Goal: Entertainment & Leisure: Consume media (video, audio)

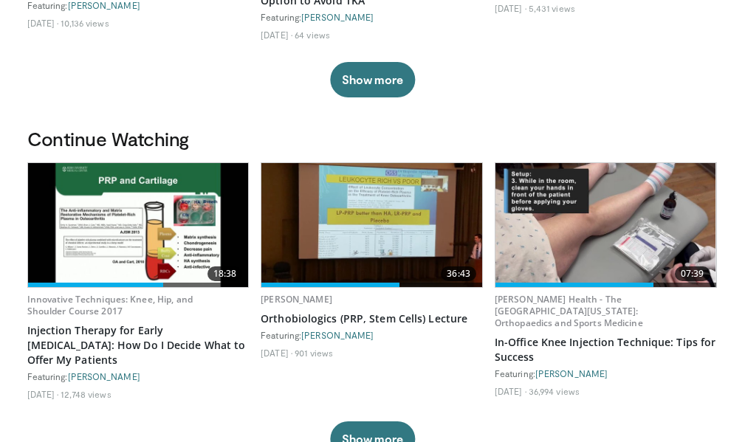
scroll to position [369, 0]
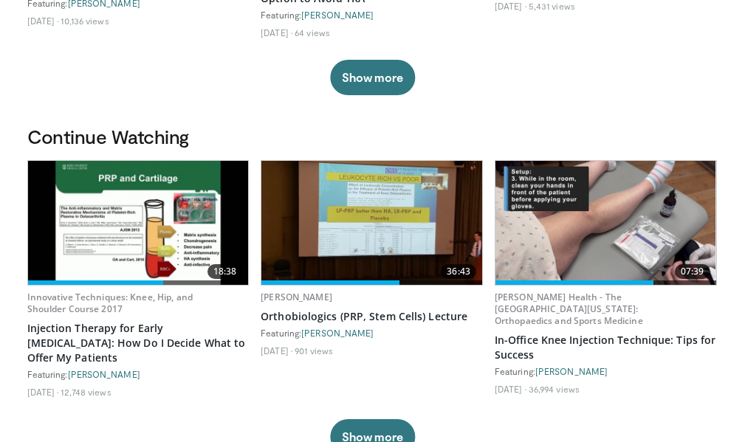
click at [161, 201] on img at bounding box center [138, 223] width 221 height 124
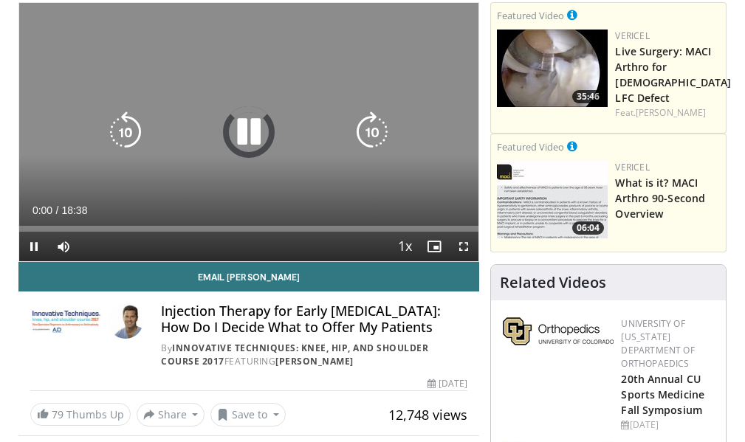
scroll to position [148, 0]
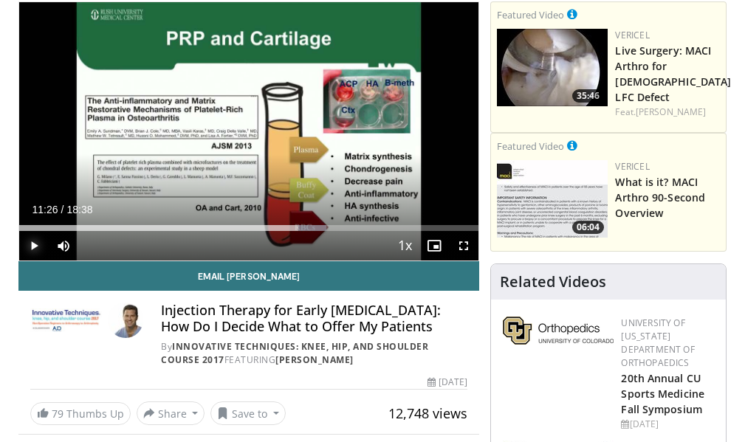
click at [33, 244] on span "Video Player" at bounding box center [34, 246] width 30 height 30
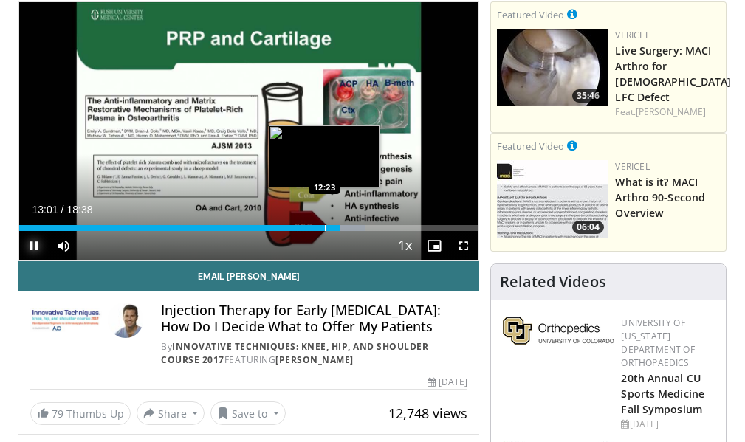
click at [325, 227] on div "Progress Bar" at bounding box center [325, 228] width 1 height 6
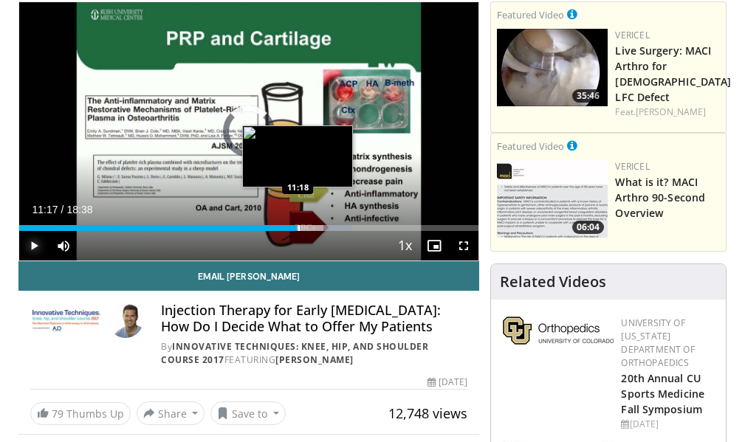
click at [297, 230] on div "12:22" at bounding box center [158, 228] width 278 height 6
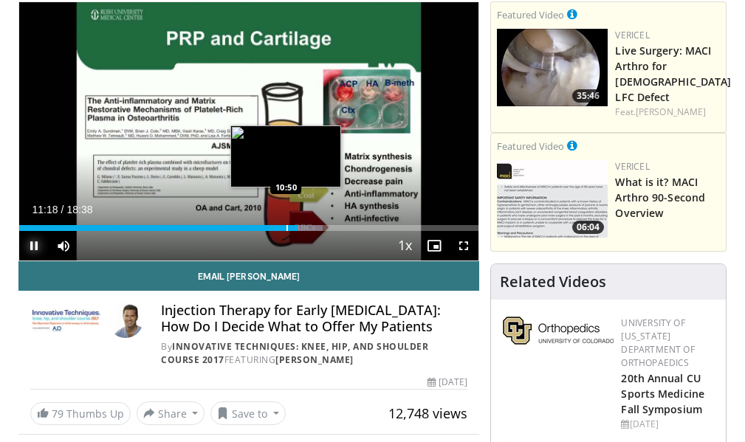
click at [286, 227] on div "Progress Bar" at bounding box center [286, 228] width 1 height 6
click at [279, 228] on div "Progress Bar" at bounding box center [279, 228] width 1 height 6
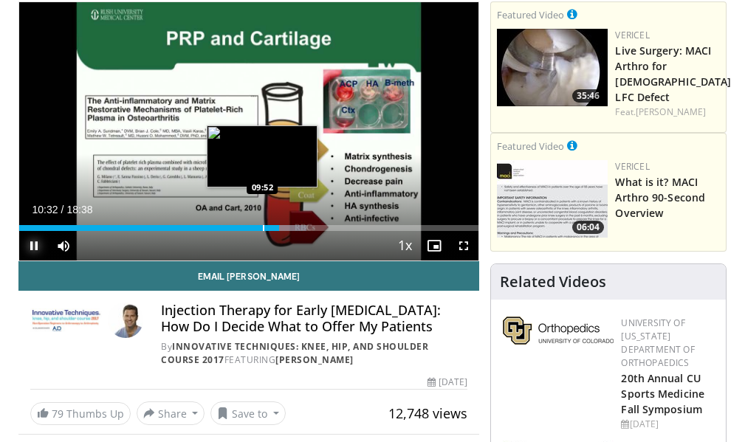
click at [263, 225] on div "Progress Bar" at bounding box center [263, 228] width 1 height 6
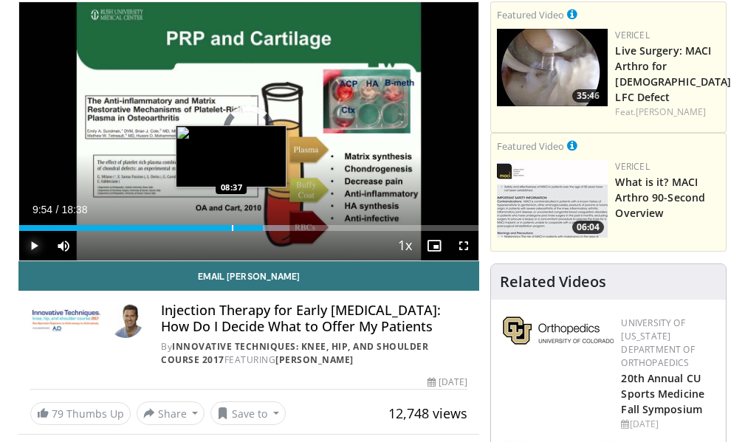
click at [232, 225] on div "Progress Bar" at bounding box center [232, 228] width 1 height 6
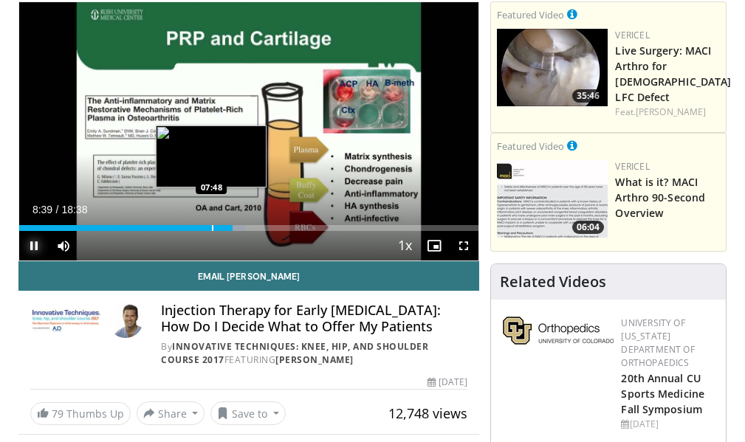
click at [211, 224] on div "Loaded : 49.20% 08:39 07:48" at bounding box center [249, 224] width 460 height 14
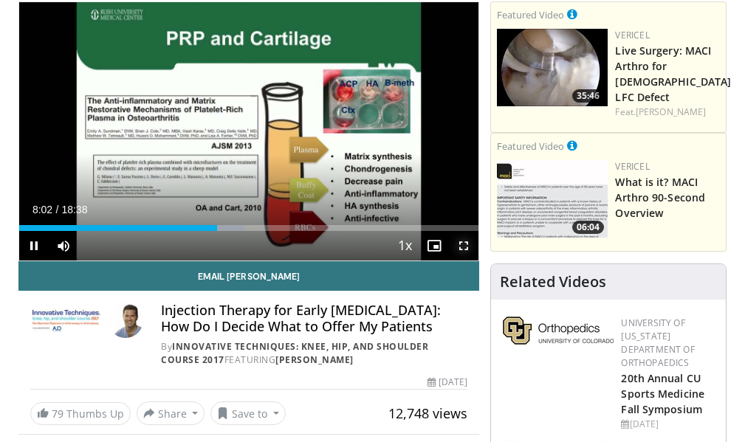
click at [461, 246] on span "Video Player" at bounding box center [464, 246] width 30 height 30
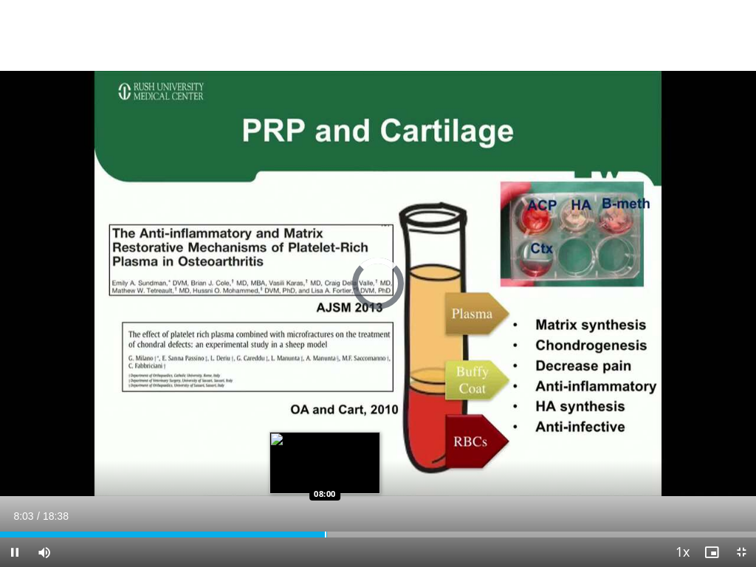
click at [325, 441] on div "Progress Bar" at bounding box center [325, 535] width 1 height 6
click at [323, 441] on div "Progress Bar" at bounding box center [323, 535] width 1 height 6
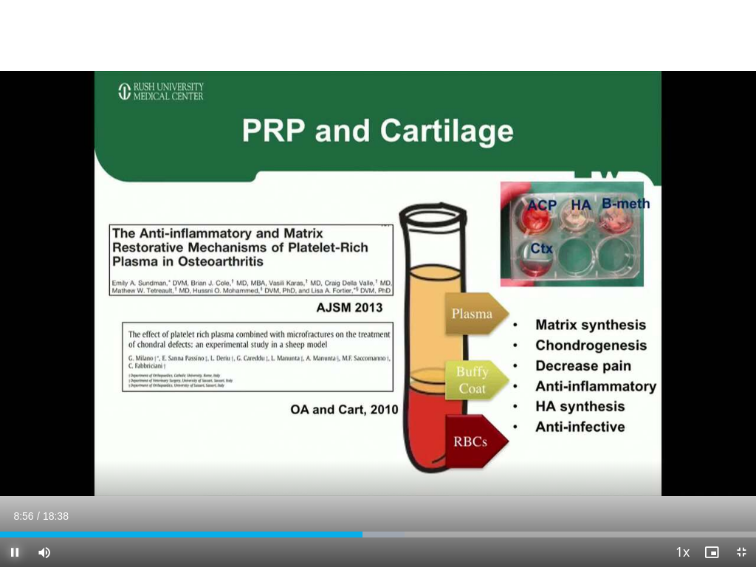
click at [14, 441] on span "Video Player" at bounding box center [15, 552] width 30 height 30
click at [0, 441] on button "Play" at bounding box center [15, 552] width 30 height 30
click at [0, 441] on button "Pause" at bounding box center [15, 552] width 30 height 30
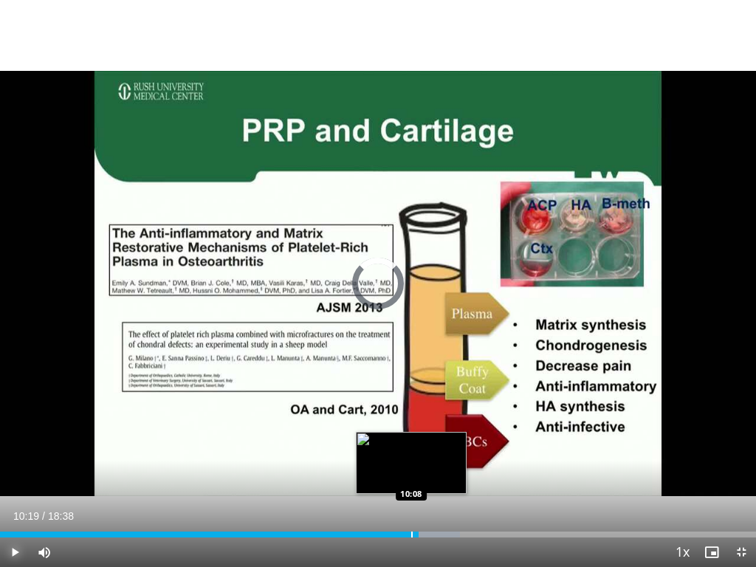
click at [411, 441] on div "Progress Bar" at bounding box center [411, 535] width 1 height 6
click at [403, 441] on div "Progress Bar" at bounding box center [403, 535] width 1 height 6
click at [397, 441] on div "Progress Bar" at bounding box center [397, 535] width 1 height 6
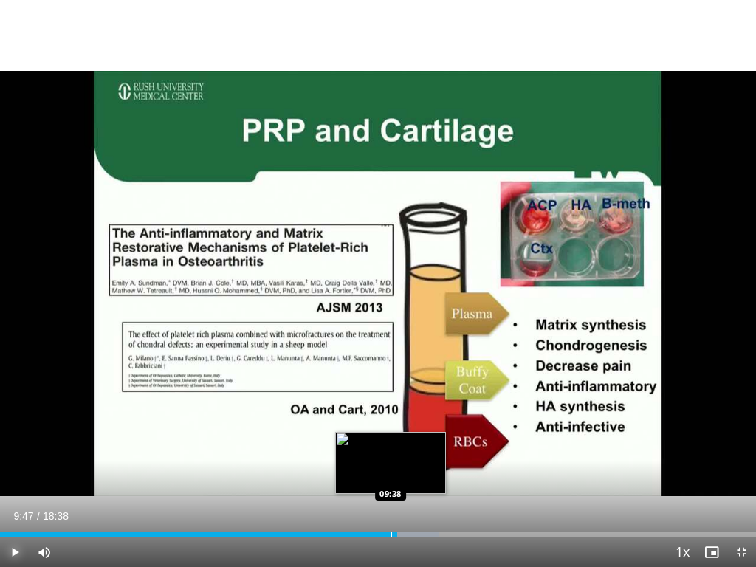
click at [391, 441] on div "Progress Bar" at bounding box center [391, 535] width 1 height 6
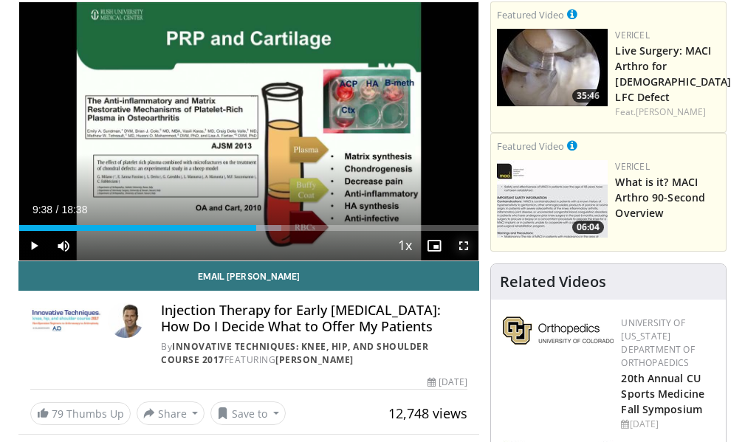
click at [461, 245] on span "Video Player" at bounding box center [464, 246] width 30 height 30
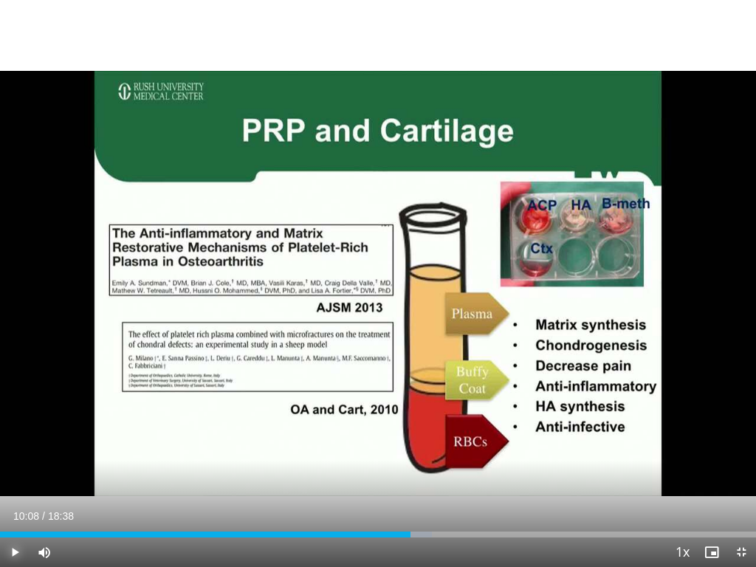
click at [15, 441] on span "Video Player" at bounding box center [15, 552] width 30 height 30
click at [13, 441] on span "Video Player" at bounding box center [15, 552] width 30 height 30
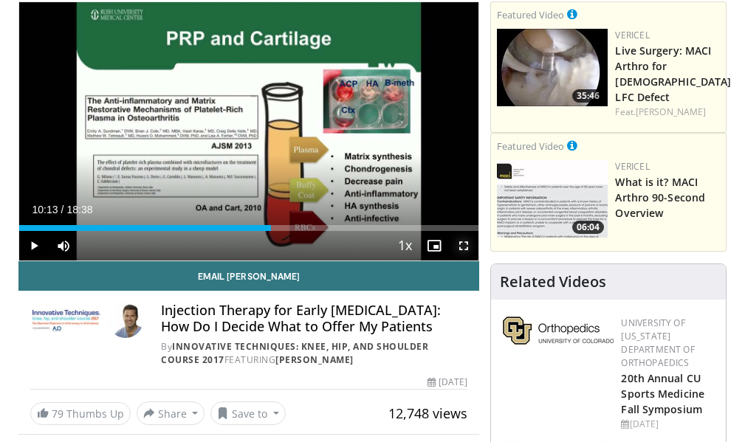
click at [461, 241] on span "Video Player" at bounding box center [464, 246] width 30 height 30
click at [467, 247] on span "Video Player" at bounding box center [464, 246] width 30 height 30
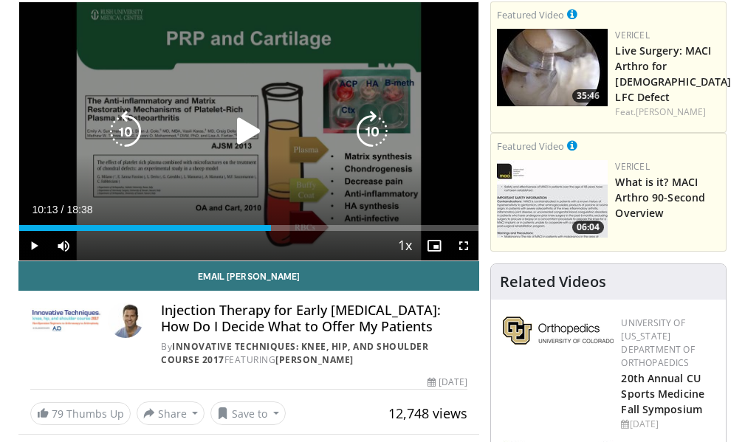
click at [394, 147] on div "10 seconds Tap to unmute" at bounding box center [249, 131] width 460 height 258
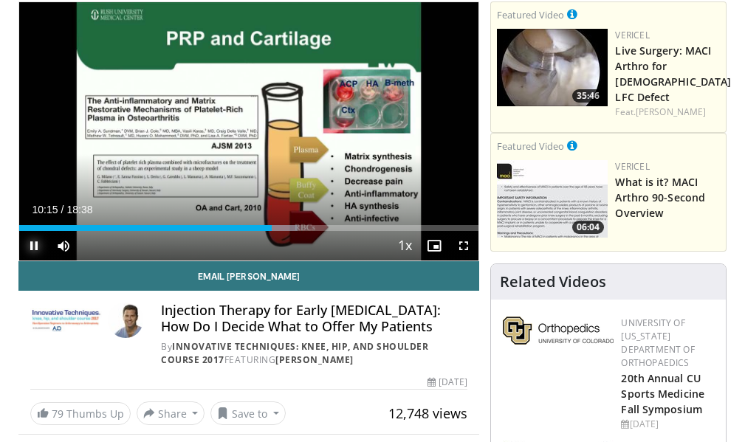
click at [24, 244] on span "Video Player" at bounding box center [34, 246] width 30 height 30
click at [459, 241] on span "Video Player" at bounding box center [464, 246] width 30 height 30
click at [464, 246] on span "Video Player" at bounding box center [464, 246] width 30 height 30
click at [528, 338] on div at bounding box center [558, 356] width 111 height 78
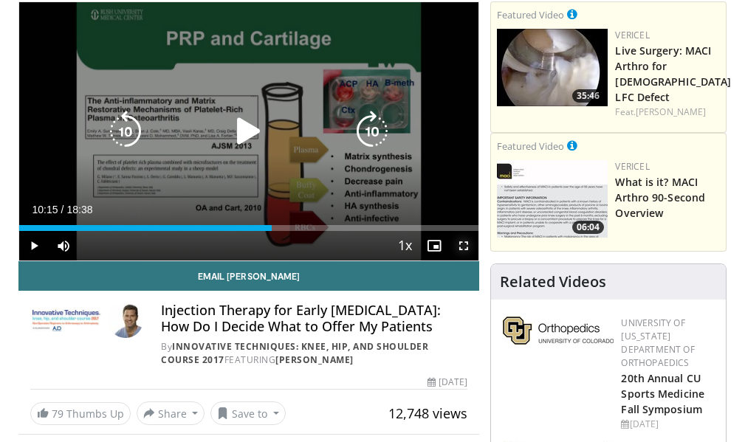
click at [463, 248] on span "Video Player" at bounding box center [464, 246] width 30 height 30
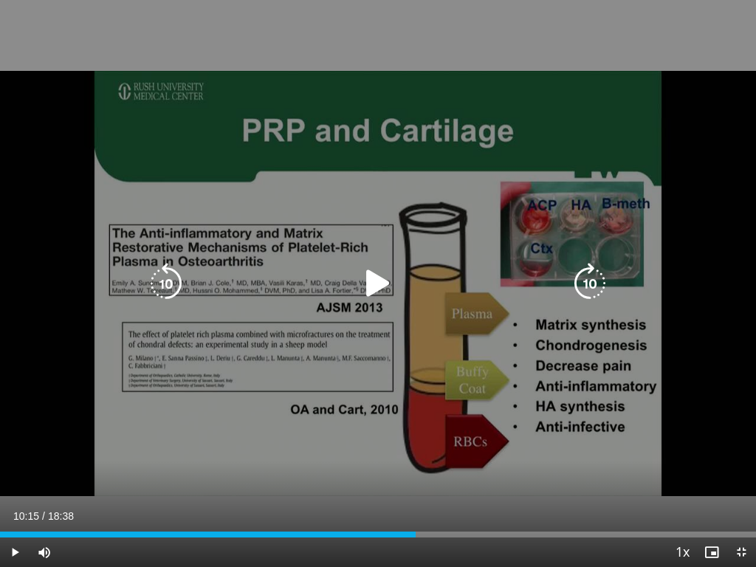
drag, startPoint x: 309, startPoint y: 385, endPoint x: 427, endPoint y: 394, distance: 117.7
click at [427, 390] on div "10 seconds Tap to unmute" at bounding box center [378, 283] width 756 height 567
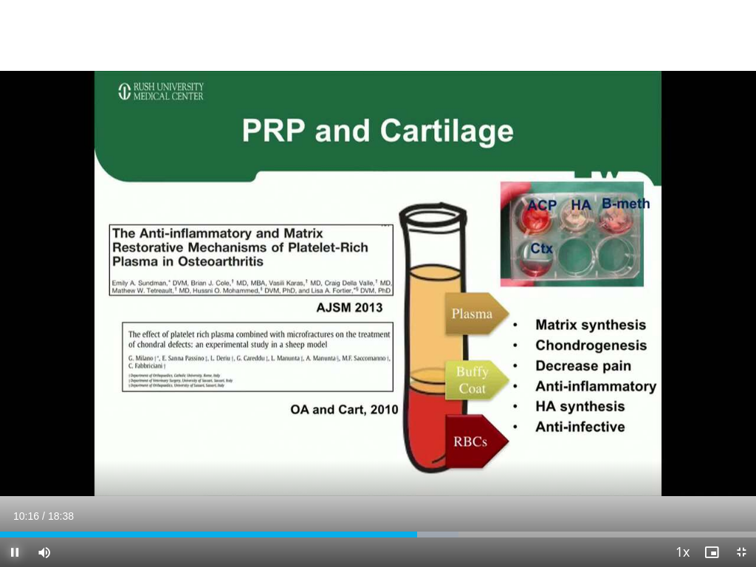
click at [13, 441] on span "Video Player" at bounding box center [15, 552] width 30 height 30
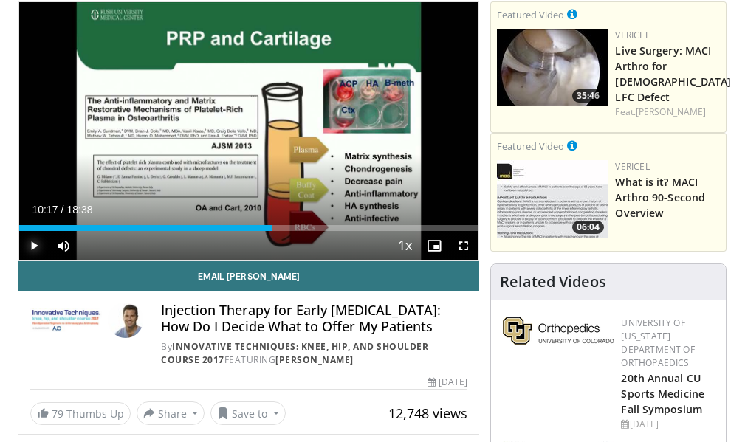
click at [269, 230] on div "Progress Bar" at bounding box center [269, 228] width 1 height 6
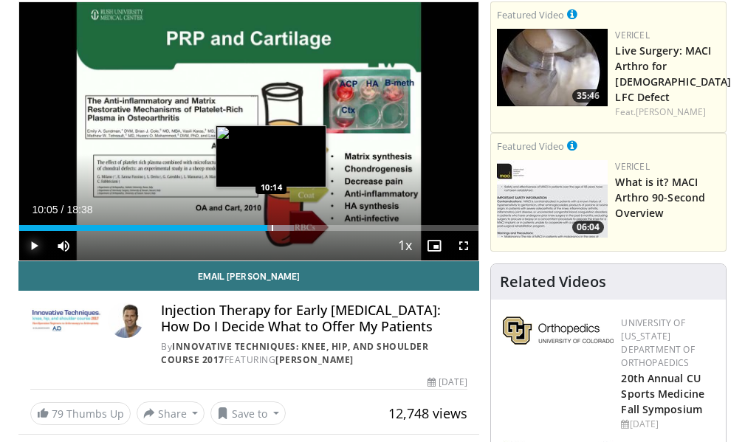
click at [272, 230] on div "Progress Bar" at bounding box center [272, 228] width 1 height 6
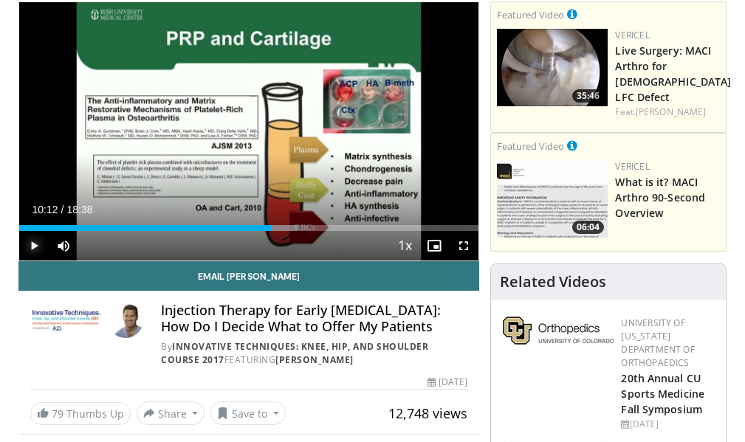
click at [30, 241] on span "Video Player" at bounding box center [34, 246] width 30 height 30
click at [29, 242] on span "Video Player" at bounding box center [34, 246] width 30 height 30
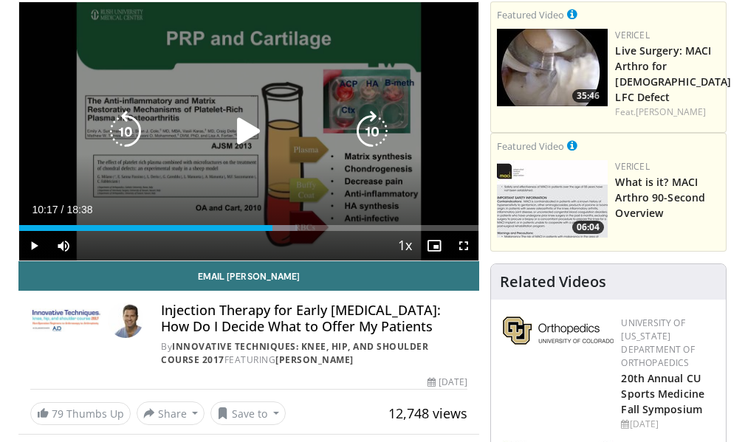
click at [238, 123] on icon "Video Player" at bounding box center [248, 131] width 41 height 41
